Goal: Task Accomplishment & Management: Use online tool/utility

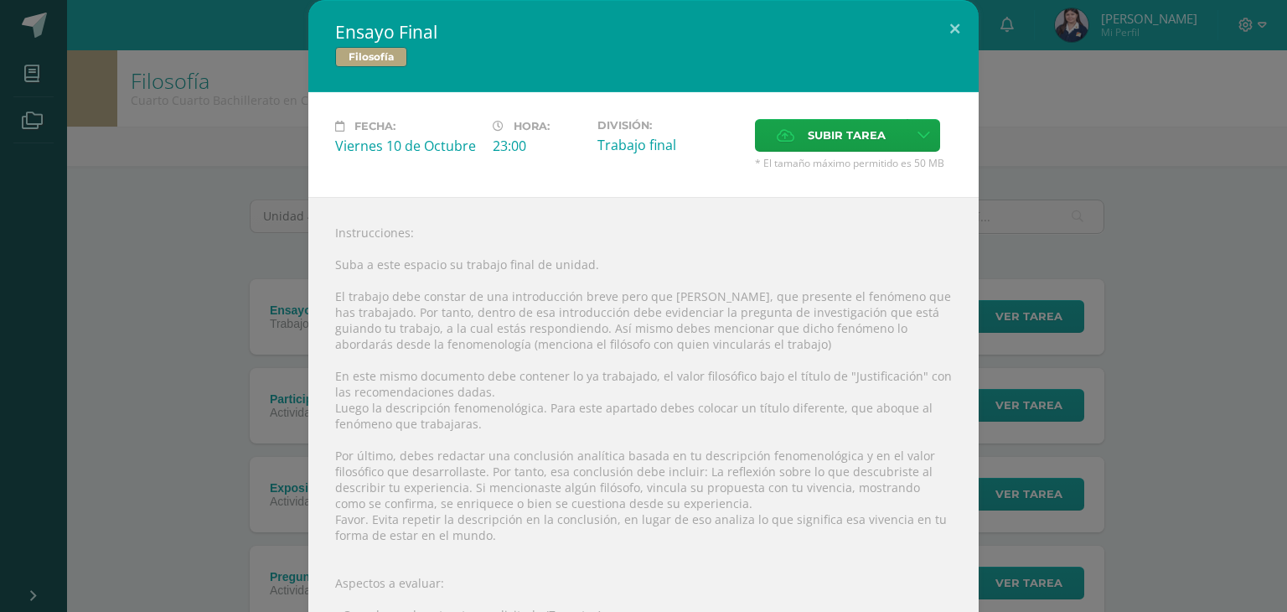
scroll to position [221, 0]
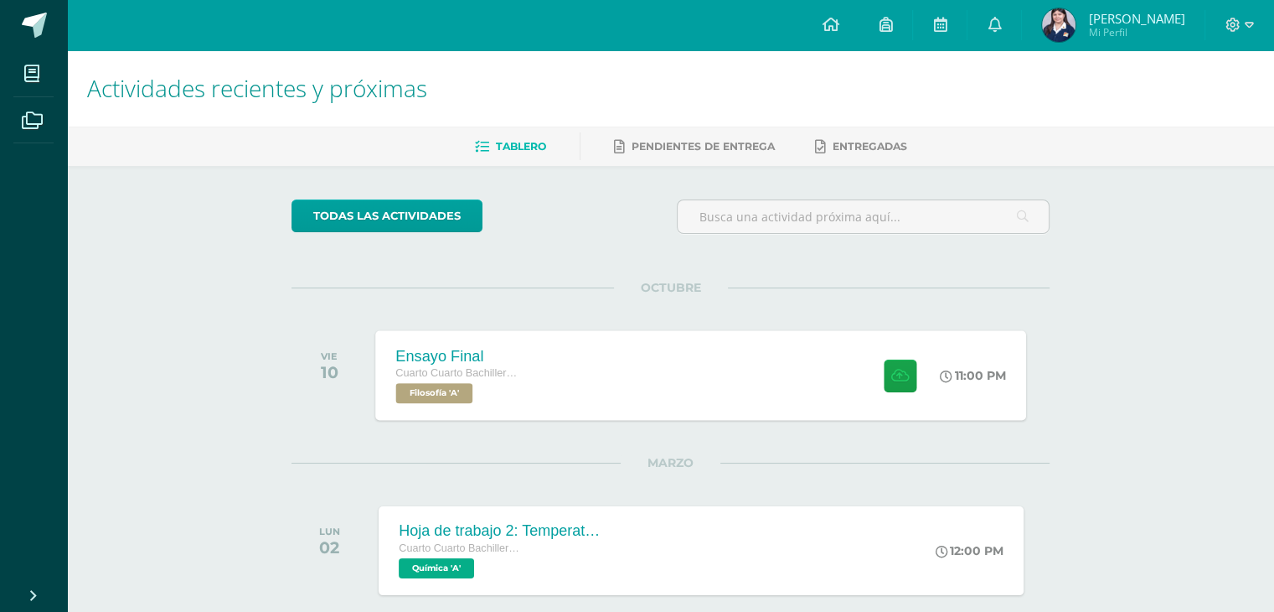
click at [756, 369] on div "Ensayo Final Cuarto Cuarto Bachillerato en Ciencias y Letras con Orientación en…" at bounding box center [701, 375] width 651 height 90
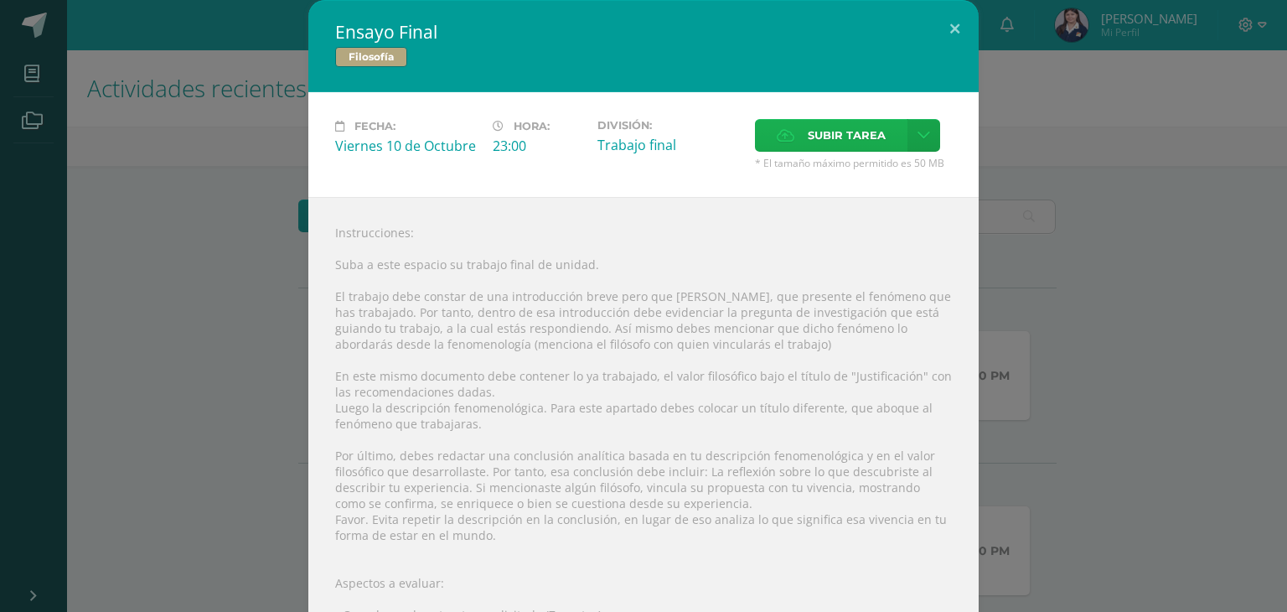
click at [831, 127] on span "Subir tarea" at bounding box center [847, 135] width 78 height 31
click at [0, 0] on input "Subir tarea" at bounding box center [0, 0] width 0 height 0
click at [960, 39] on button at bounding box center [955, 28] width 48 height 57
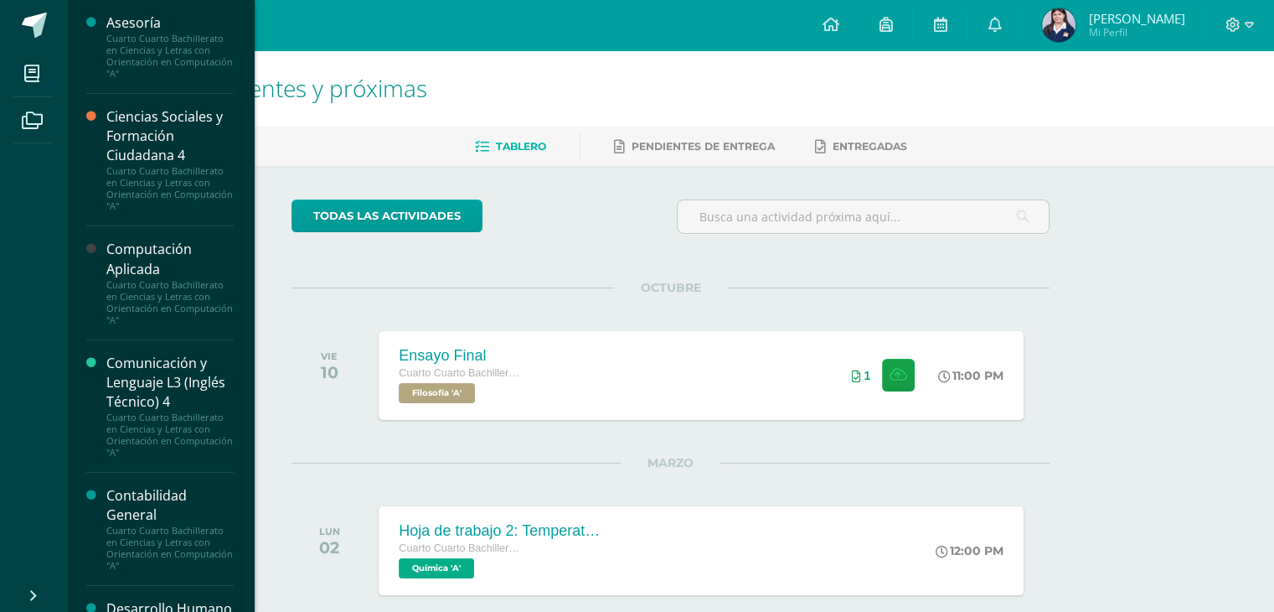
click at [177, 270] on div "Computación Aplicada" at bounding box center [169, 259] width 127 height 39
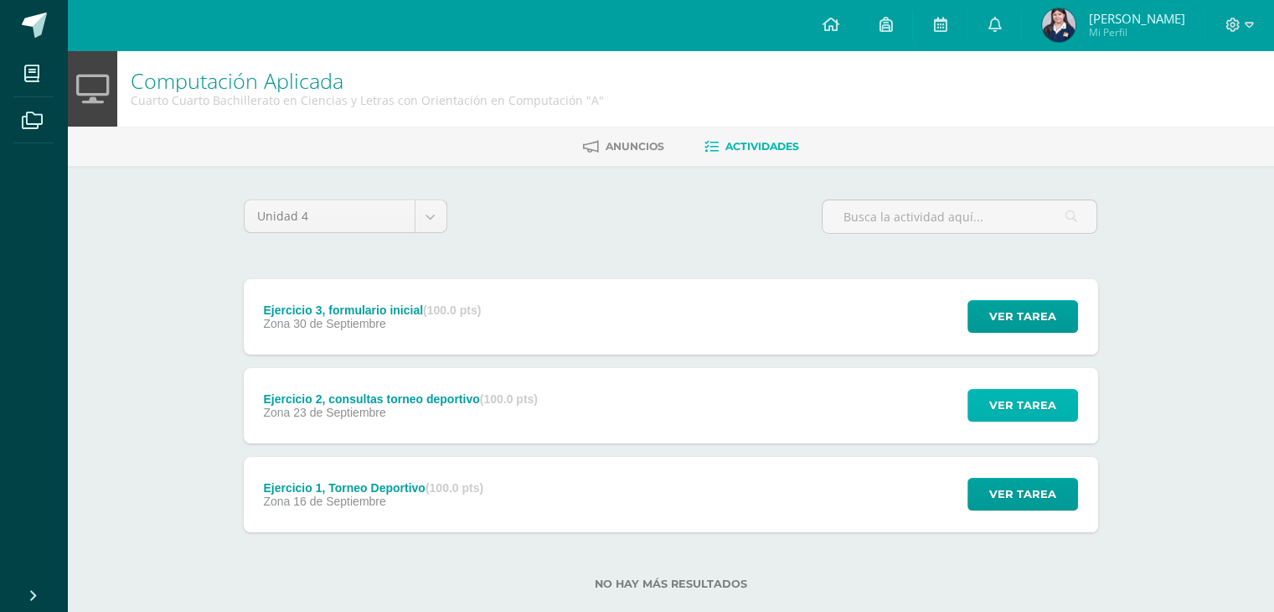
click at [987, 412] on button "Ver tarea" at bounding box center [1023, 405] width 111 height 33
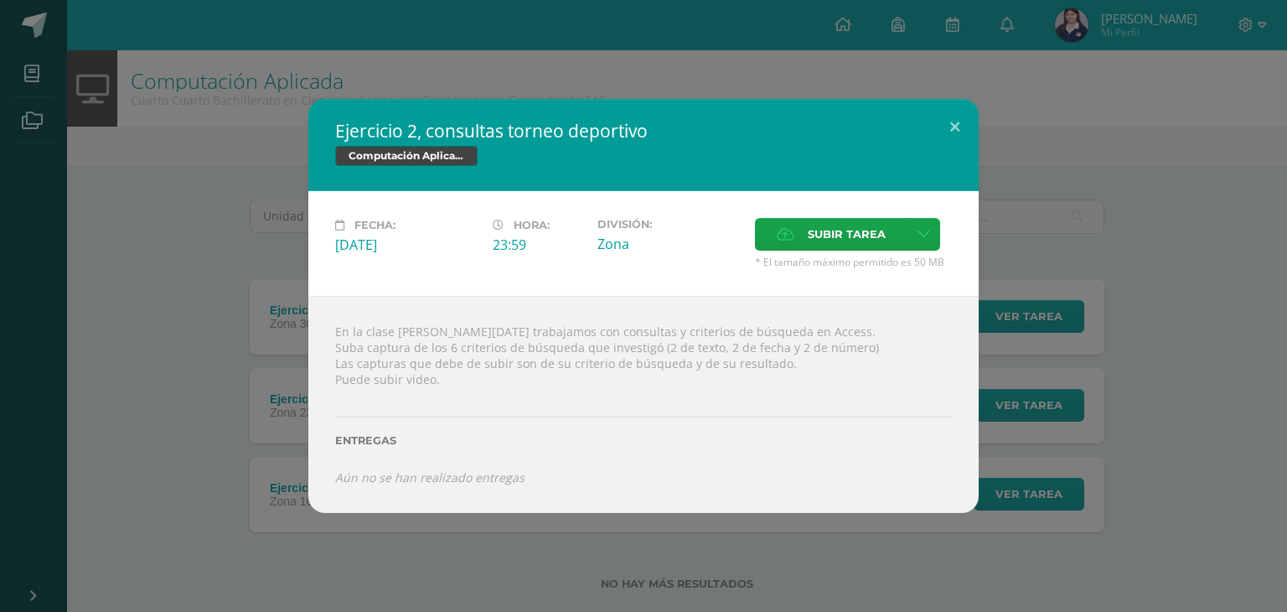
click at [1128, 448] on div "Ejercicio 2, consultas torneo deportivo Computación Aplicada Fecha: [DATE] Hora…" at bounding box center [643, 306] width 1273 height 414
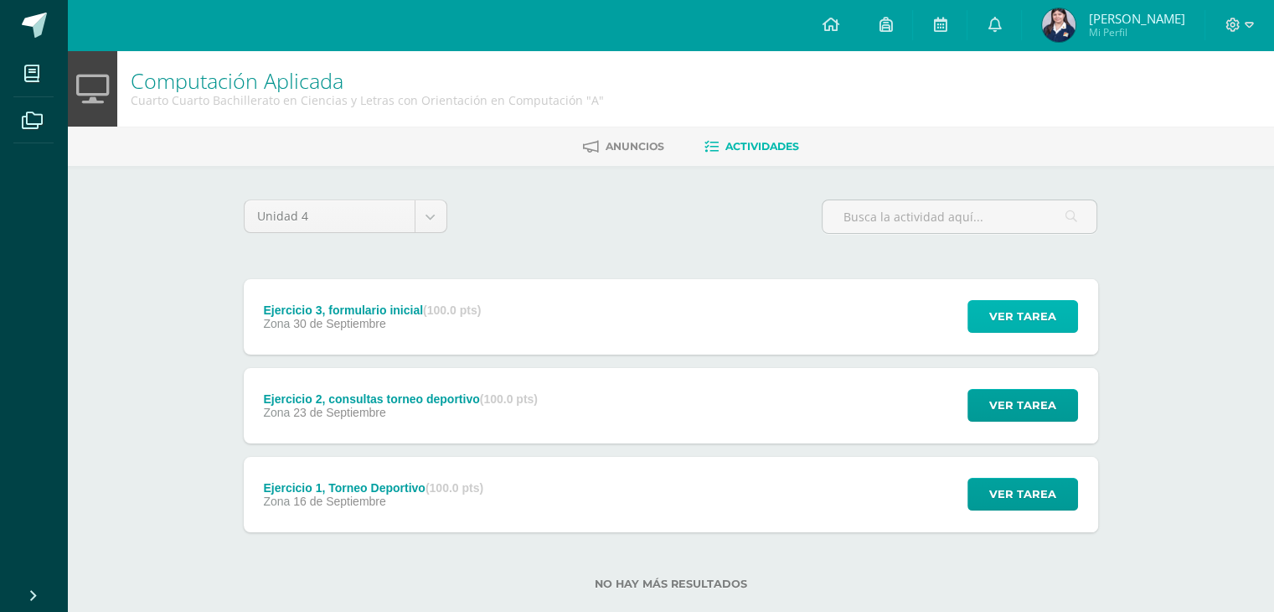
click at [1035, 324] on span "Ver tarea" at bounding box center [1022, 316] width 67 height 31
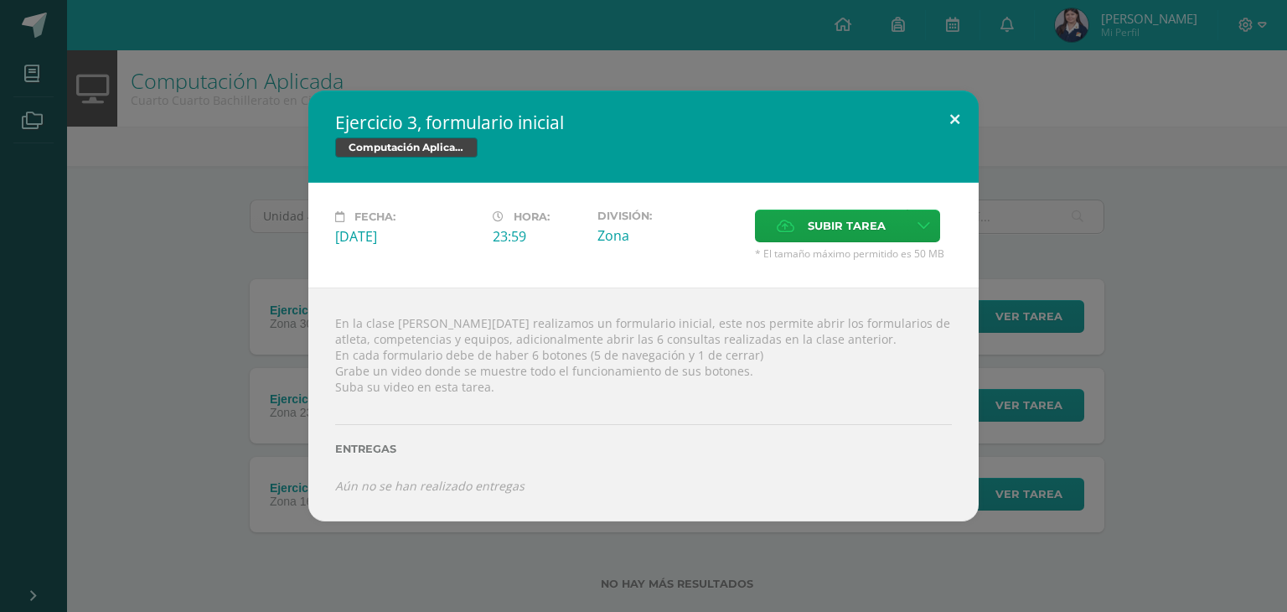
click at [948, 125] on button at bounding box center [955, 118] width 48 height 57
